Goal: Go to known website: Go to known website

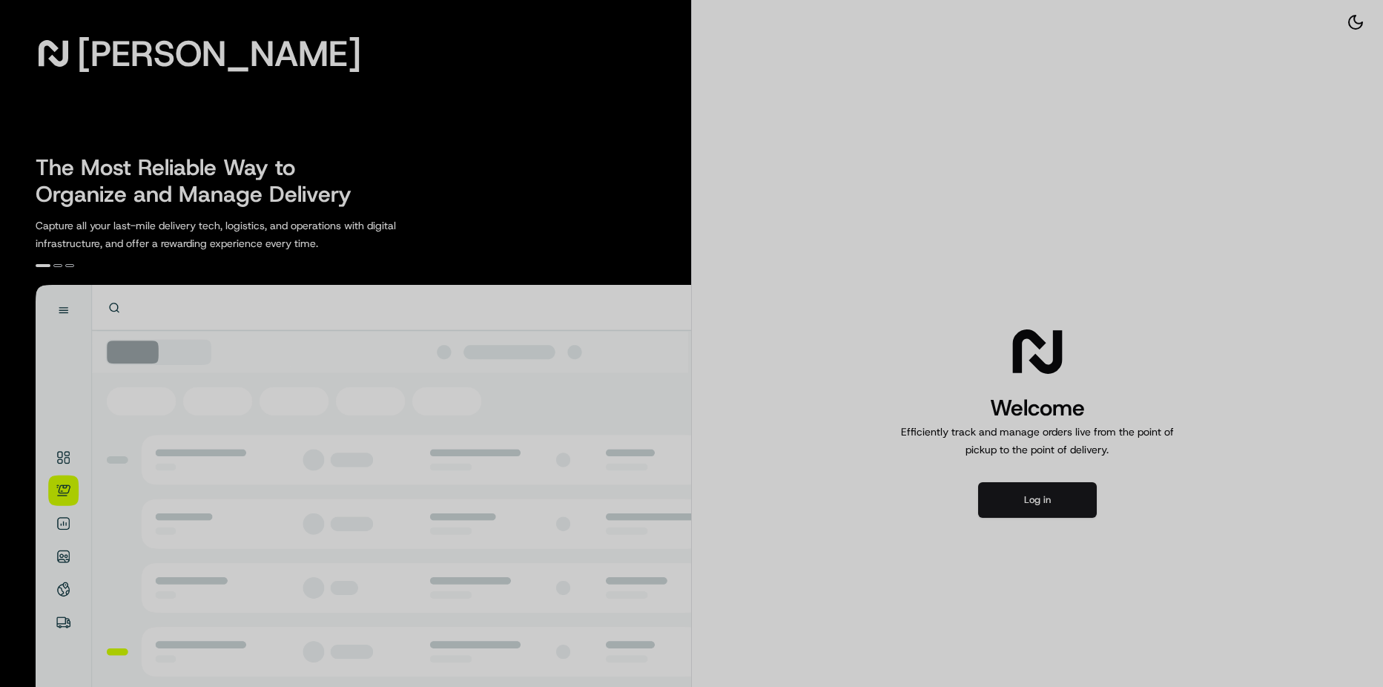
click at [1008, 503] on div at bounding box center [691, 343] width 1383 height 687
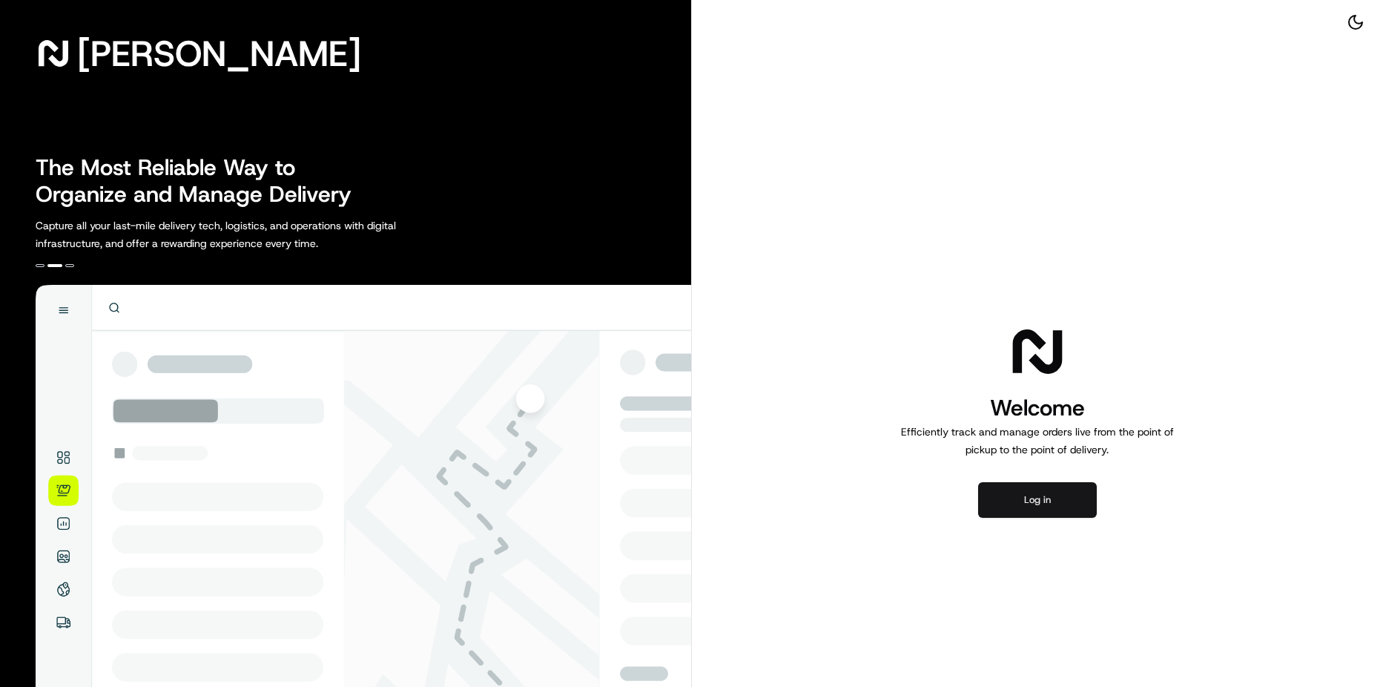
click at [1053, 495] on button "Log in" at bounding box center [1037, 500] width 119 height 36
